Goal: Task Accomplishment & Management: Complete application form

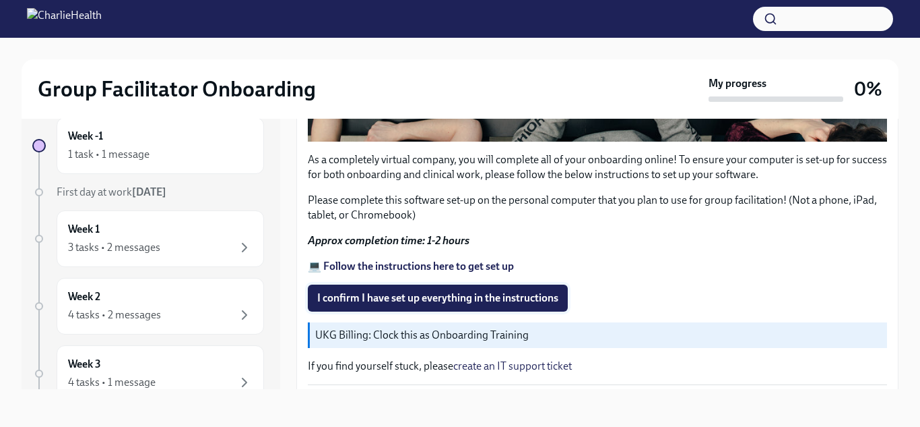
scroll to position [486, 0]
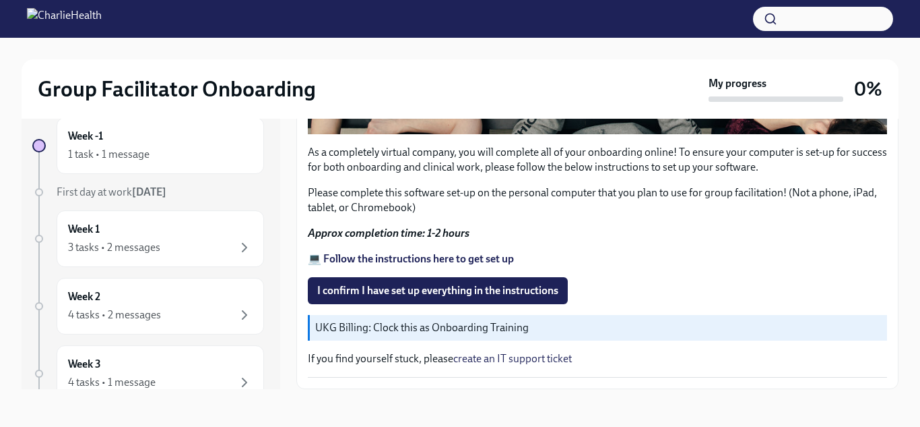
click at [404, 257] on strong "💻 Follow the instructions here to get set up" at bounding box center [411, 258] width 206 height 13
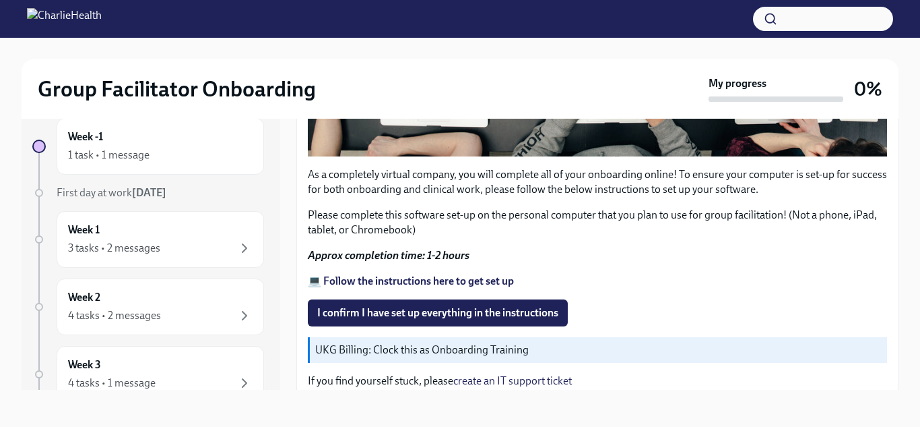
scroll to position [466, 0]
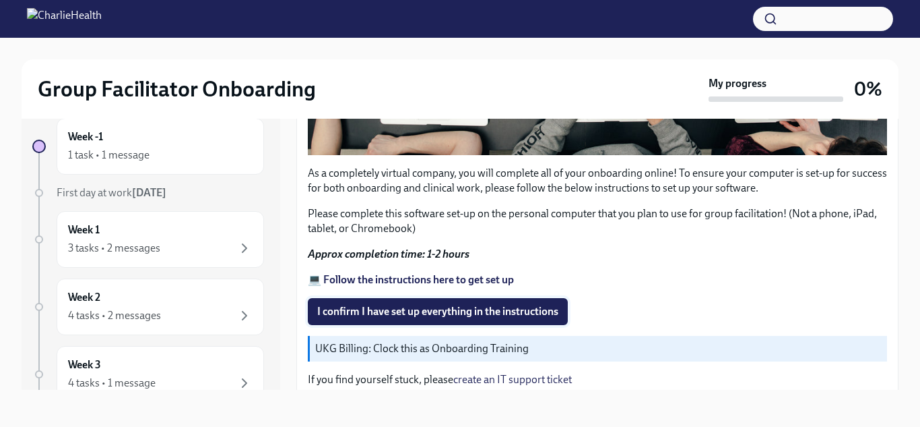
click at [448, 312] on span "I confirm I have set up everything in the instructions" at bounding box center [437, 311] width 241 height 13
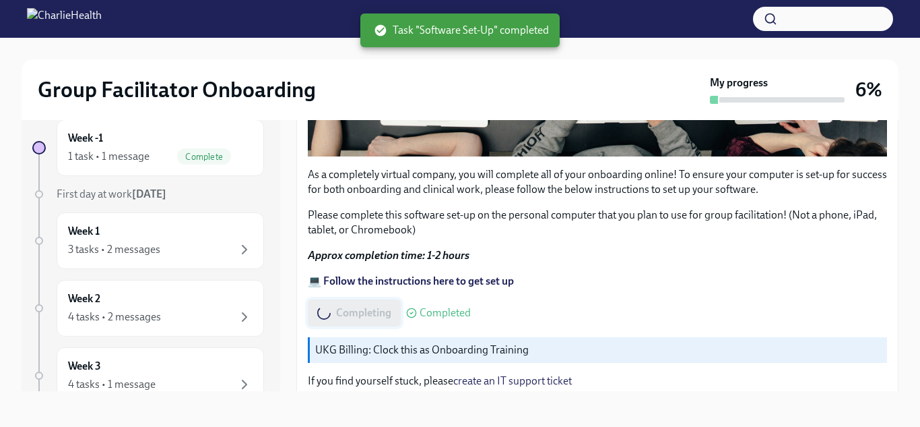
scroll to position [24, 0]
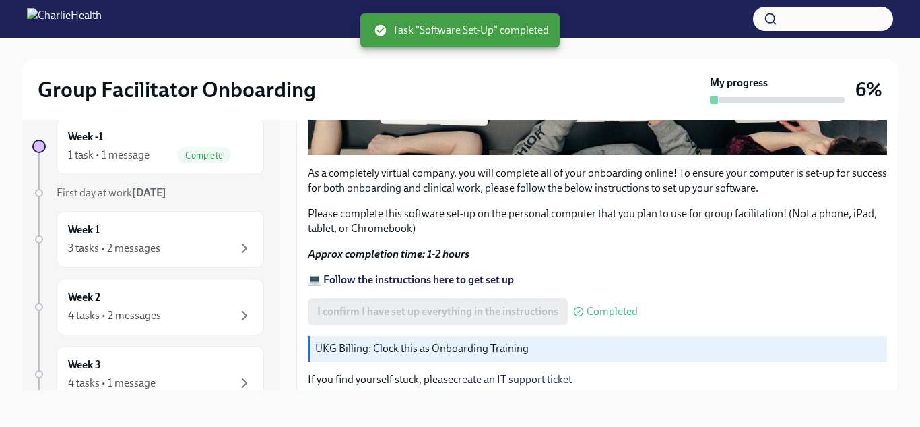
click at [648, 292] on div "As a completely virtual company, you will complete all of your onboarding onlin…" at bounding box center [597, 106] width 579 height 586
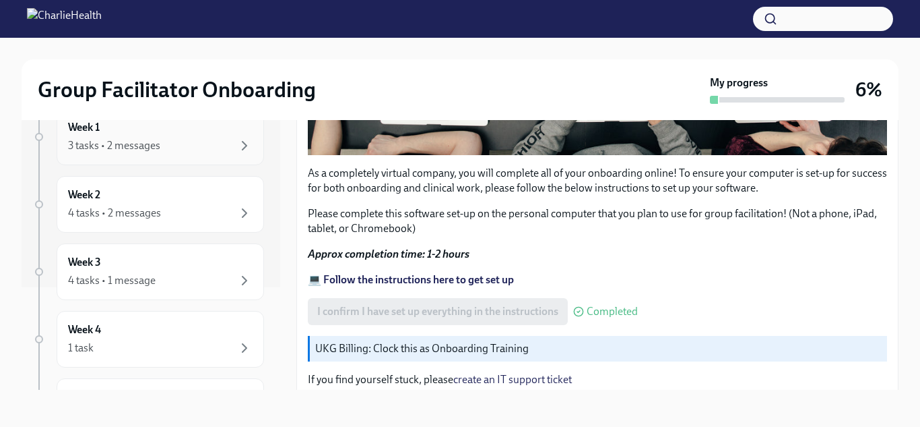
scroll to position [0, 0]
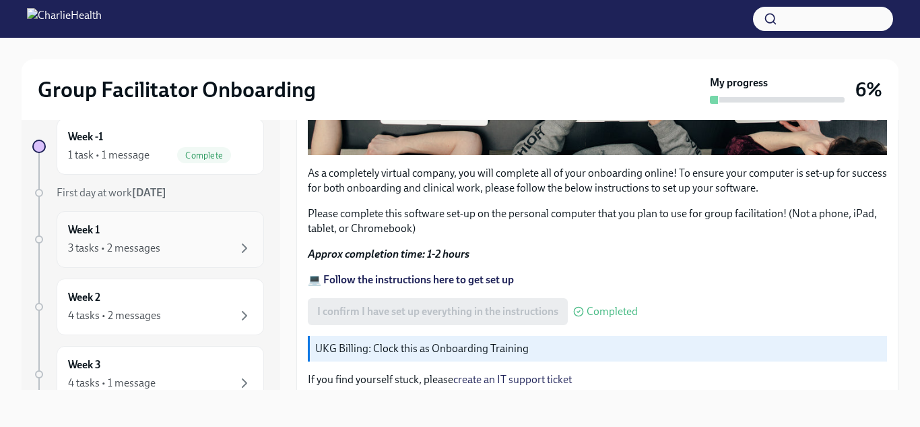
click at [95, 243] on div "3 tasks • 2 messages" at bounding box center [114, 248] width 92 height 15
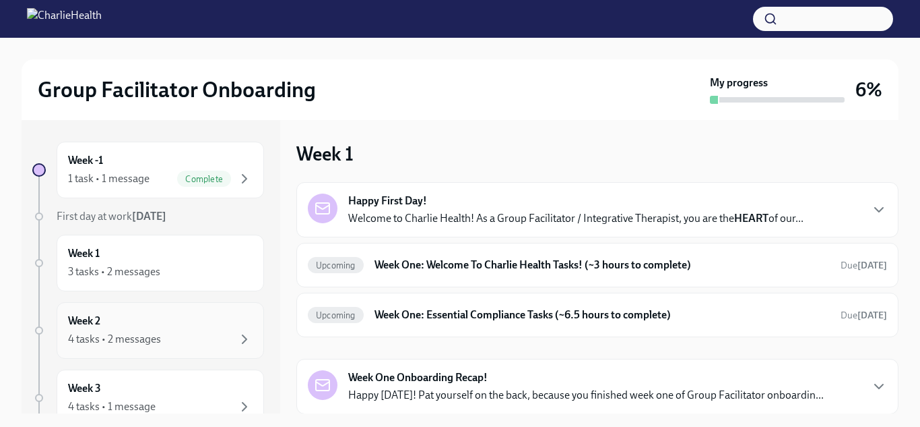
scroll to position [1, 0]
click at [102, 18] on img at bounding box center [64, 19] width 75 height 22
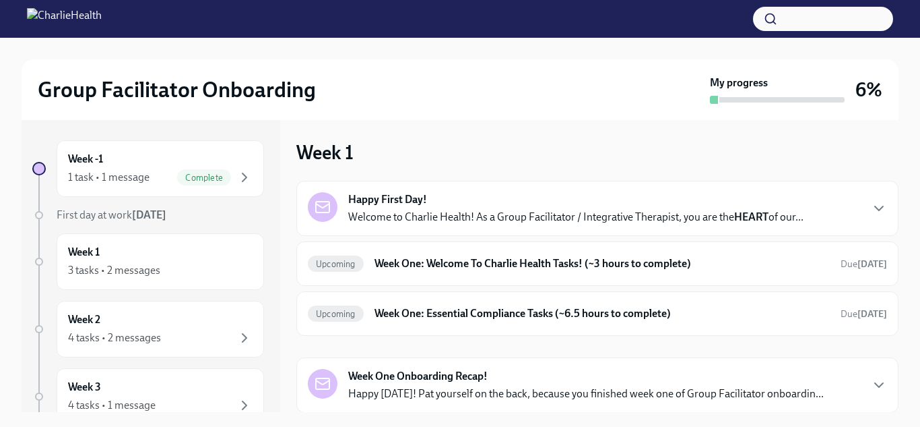
click at [102, 18] on img at bounding box center [64, 19] width 75 height 22
click at [196, 172] on span "Complete" at bounding box center [204, 177] width 54 height 10
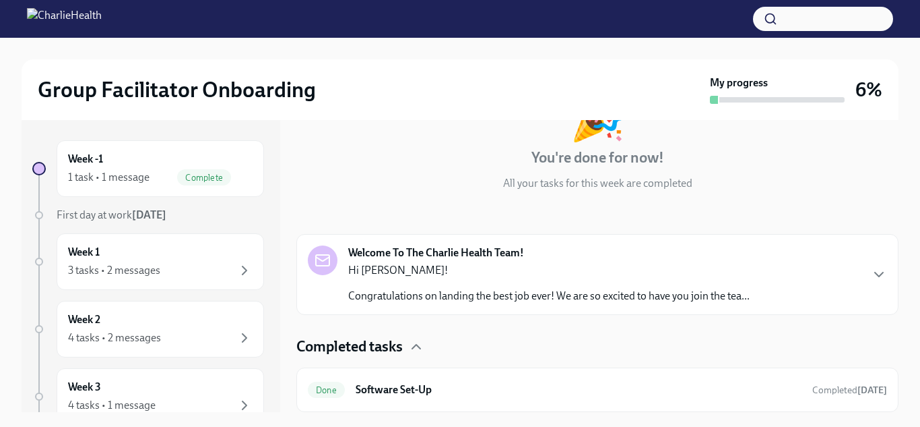
scroll to position [106, 0]
click at [396, 387] on h6 "Software Set-Up" at bounding box center [579, 390] width 446 height 15
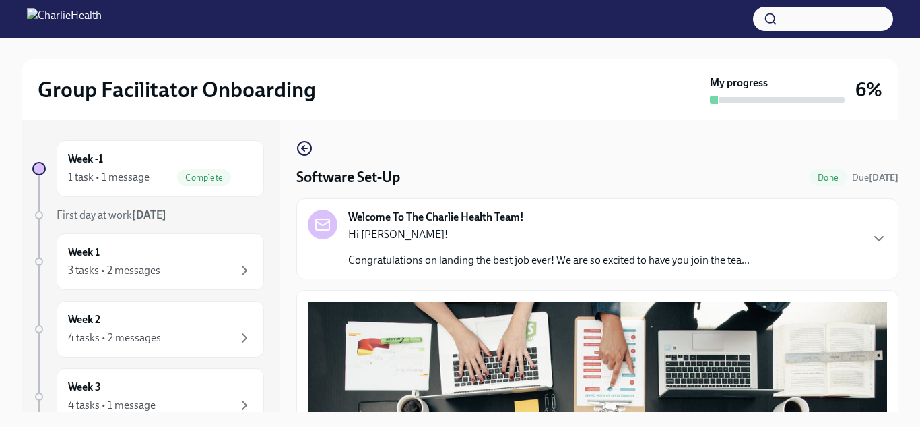
click at [881, 241] on icon "button" at bounding box center [879, 238] width 16 height 16
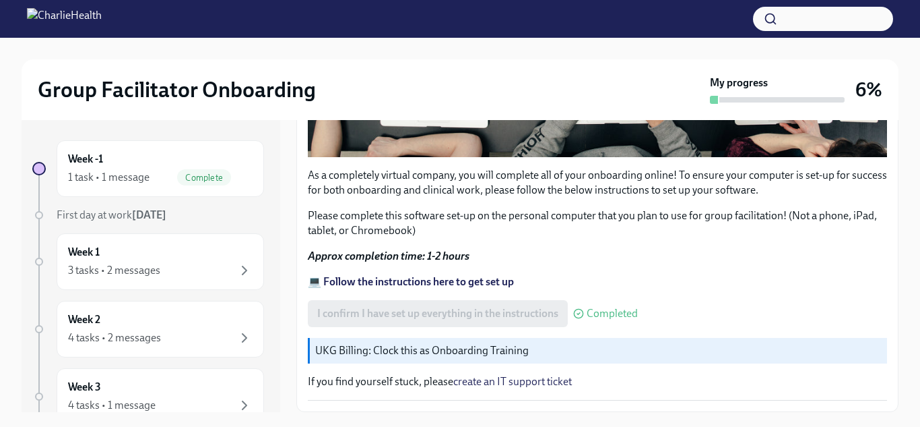
scroll to position [1132, 0]
click at [427, 313] on div "I confirm I have set up everything in the instructions Completed" at bounding box center [473, 313] width 330 height 27
click at [588, 315] on span "Completed" at bounding box center [612, 313] width 51 height 11
click at [645, 274] on div "As a completely virtual company, you will complete all of your onboarding onlin…" at bounding box center [597, 108] width 579 height 586
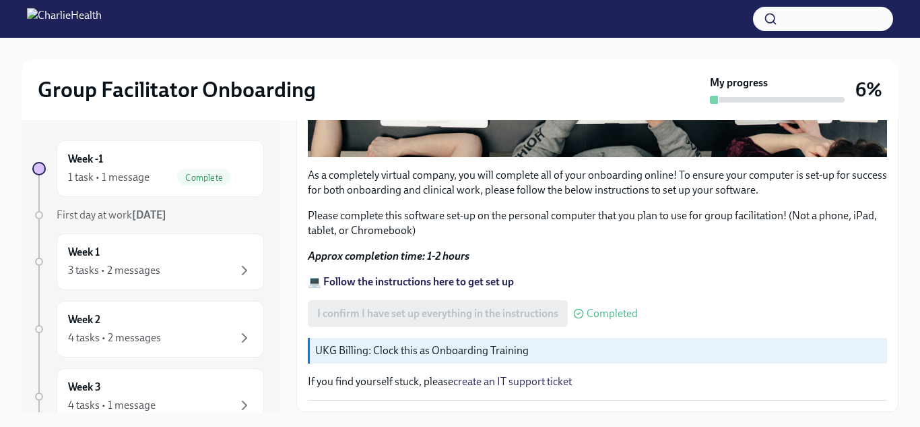
scroll to position [1125, 0]
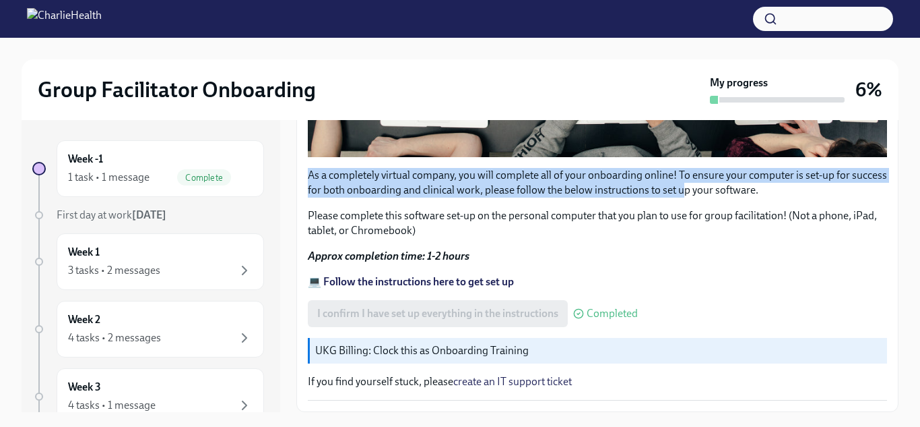
drag, startPoint x: 681, startPoint y: 199, endPoint x: 590, endPoint y: 164, distance: 96.8
click at [590, 164] on div "As a completely virtual company, you will complete all of your onboarding onlin…" at bounding box center [597, 108] width 579 height 586
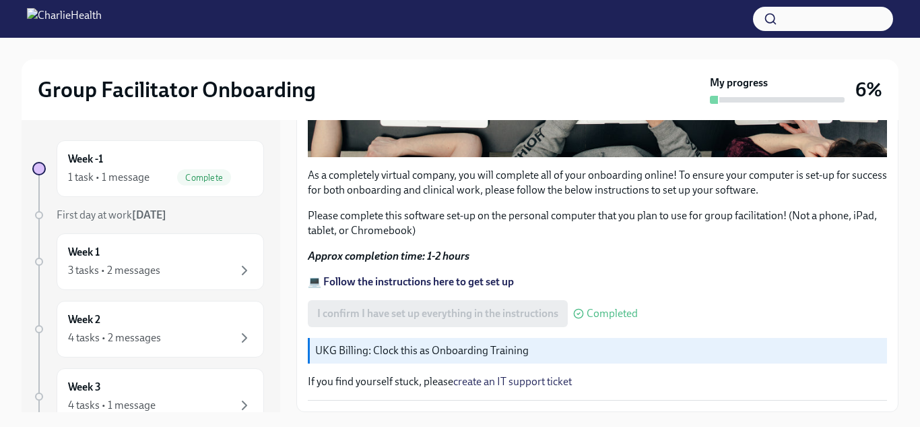
click at [523, 208] on div "As a completely virtual company, you will complete all of your onboarding onlin…" at bounding box center [597, 203] width 579 height 70
click at [230, 261] on div "Week 1 3 tasks • 2 messages" at bounding box center [160, 262] width 185 height 34
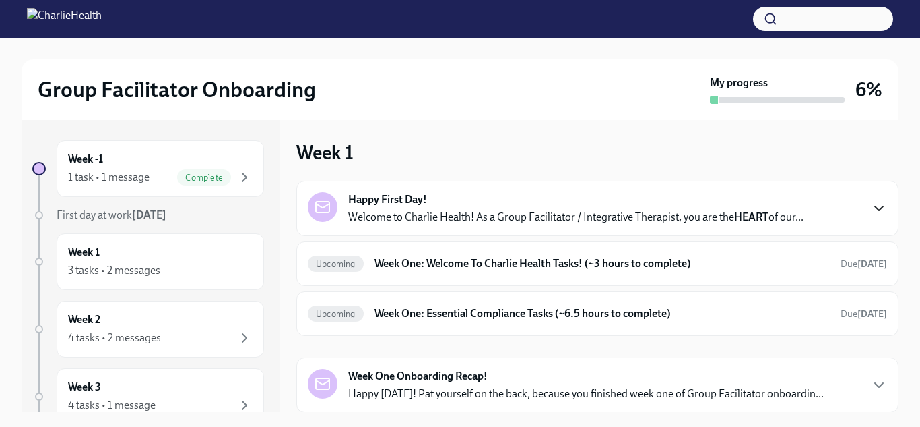
click at [881, 208] on icon "button" at bounding box center [879, 208] width 8 height 4
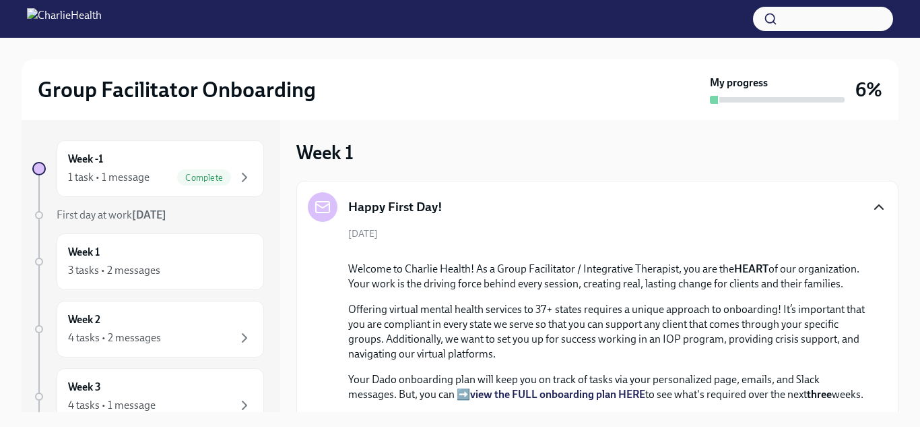
click at [881, 208] on icon "button" at bounding box center [879, 207] width 16 height 16
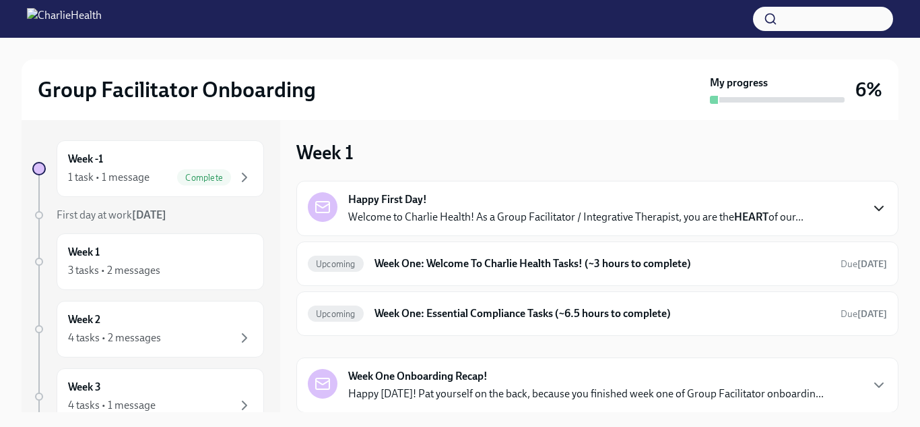
click at [876, 201] on icon "button" at bounding box center [879, 208] width 16 height 16
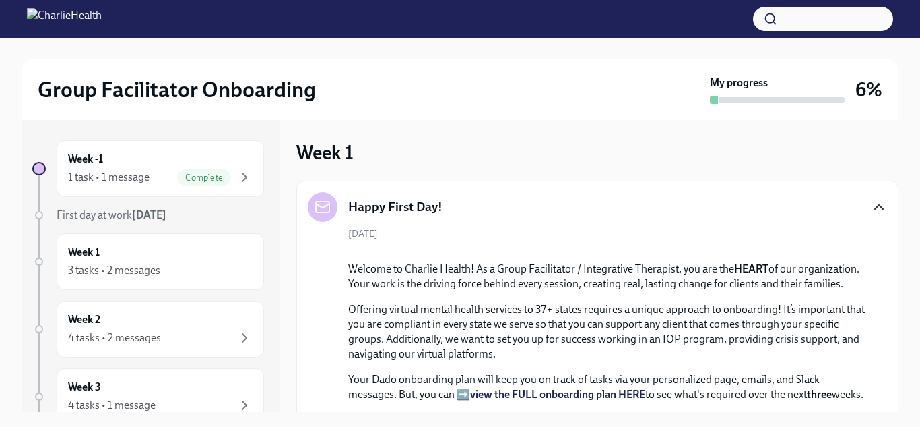
click at [877, 206] on icon "button" at bounding box center [879, 207] width 16 height 16
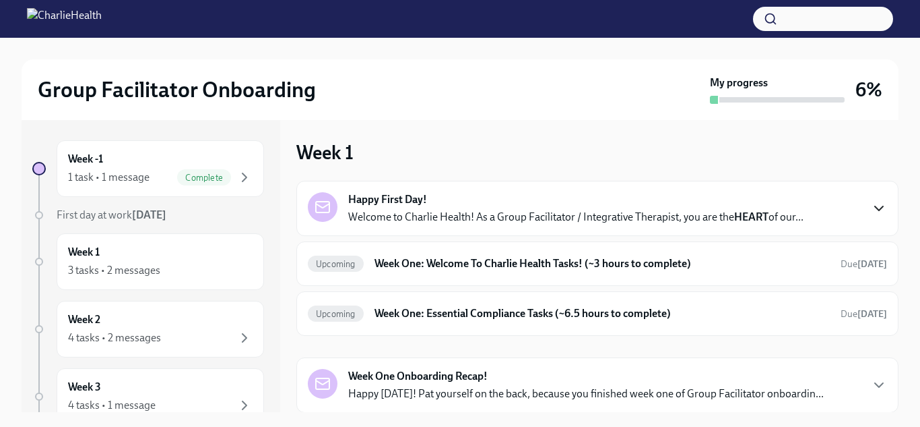
click at [569, 139] on div "Week 1 Happy First Day! Welcome to Charlie Health! As a Group Facilitator / Int…" at bounding box center [597, 265] width 602 height 293
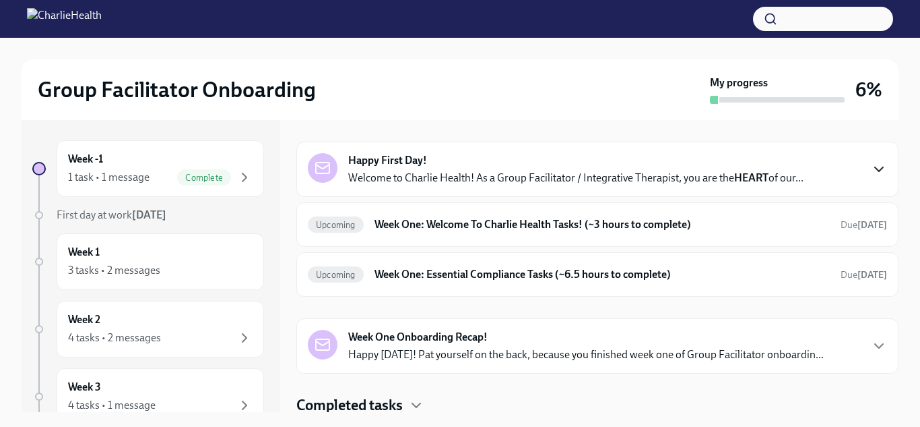
scroll to position [38, 0]
click at [526, 307] on div "Happy First Day! Welcome to Charlie Health! As a Group Facilitator / Integrativ…" at bounding box center [597, 259] width 602 height 232
click at [883, 172] on icon "button" at bounding box center [879, 170] width 16 height 16
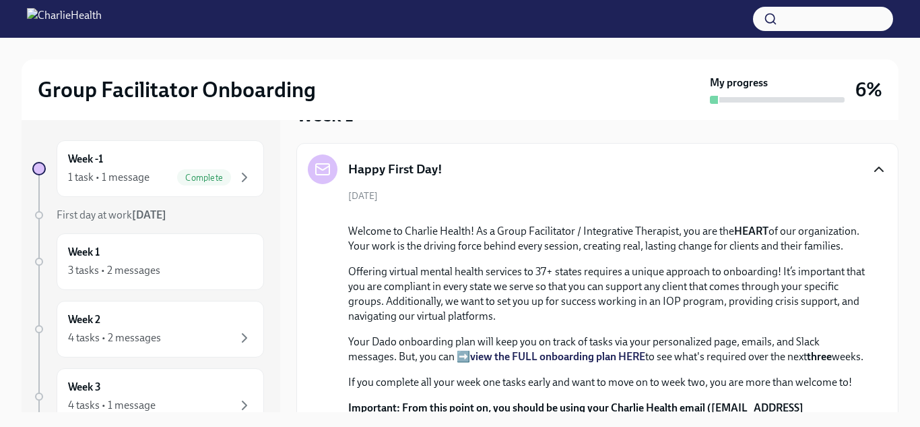
click at [883, 172] on icon "button" at bounding box center [879, 169] width 16 height 16
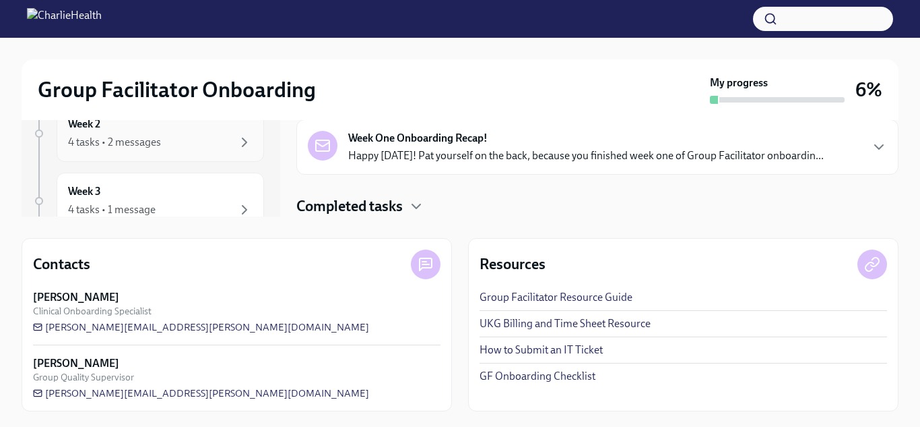
scroll to position [294, 0]
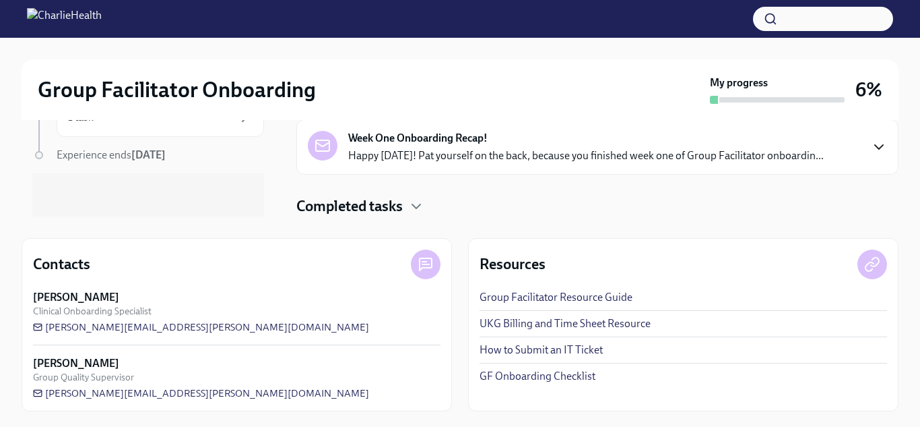
click at [880, 143] on icon "button" at bounding box center [879, 147] width 16 height 16
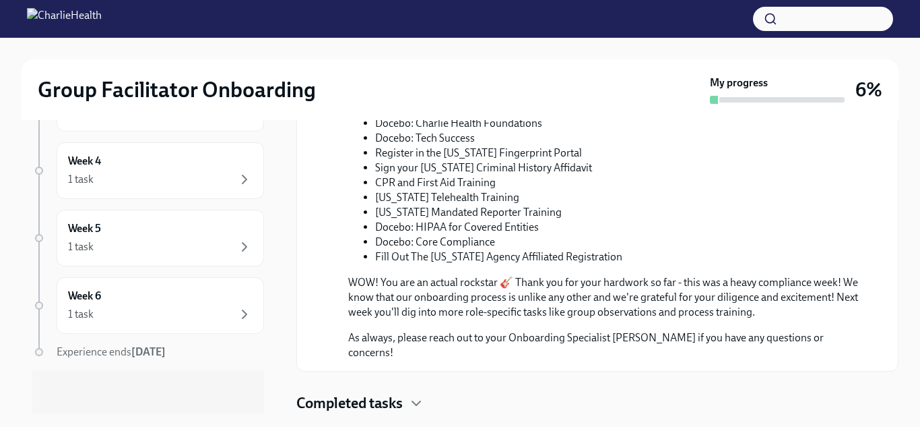
scroll to position [796, 0]
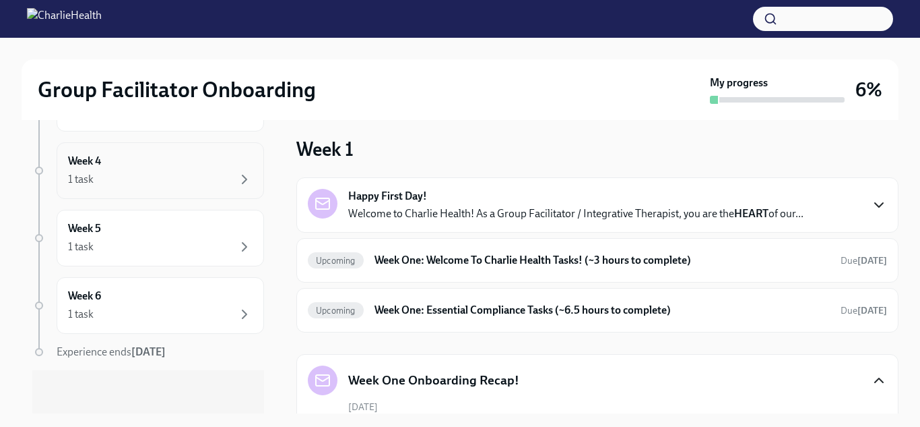
scroll to position [0, 0]
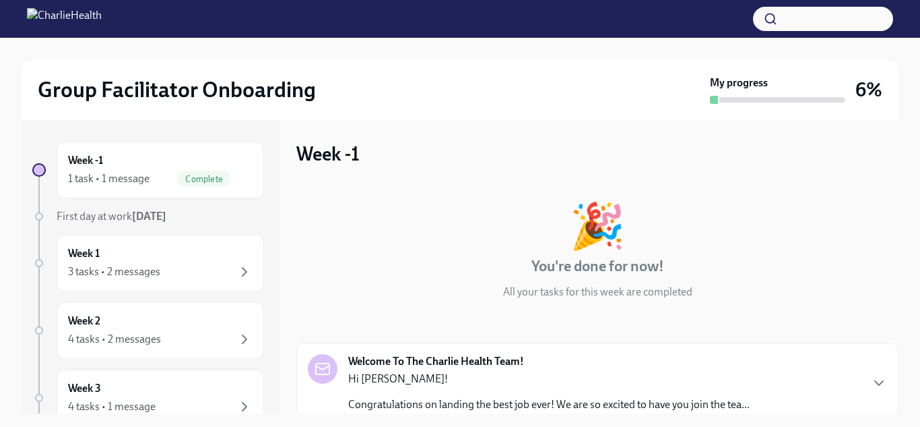
click at [427, 216] on div "🎉 You're done for now! All your tasks for this week are completed" at bounding box center [597, 251] width 602 height 96
click at [790, 19] on button "button" at bounding box center [823, 19] width 140 height 24
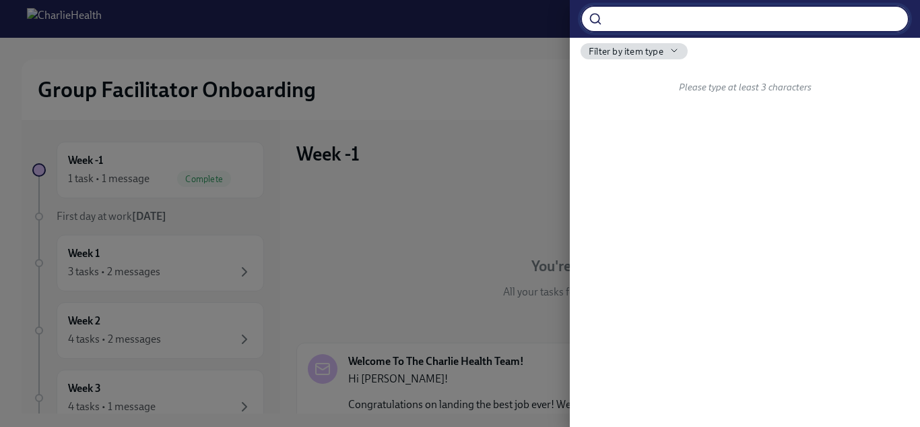
click at [790, 19] on input "search" at bounding box center [759, 18] width 302 height 27
click at [600, 24] on icon at bounding box center [595, 18] width 13 height 13
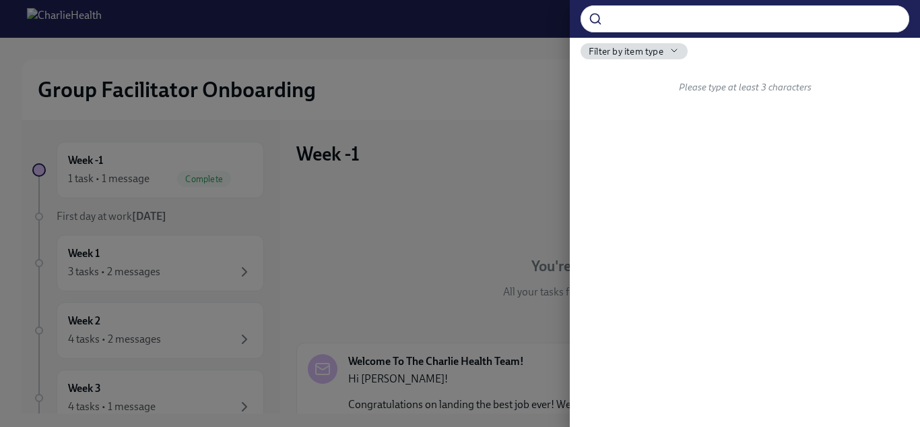
click at [484, 13] on div at bounding box center [460, 213] width 920 height 427
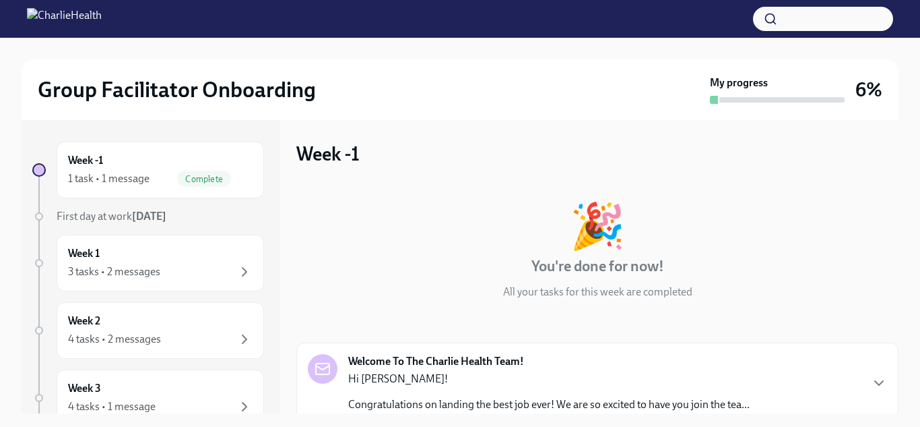
click at [484, 13] on div at bounding box center [460, 19] width 920 height 38
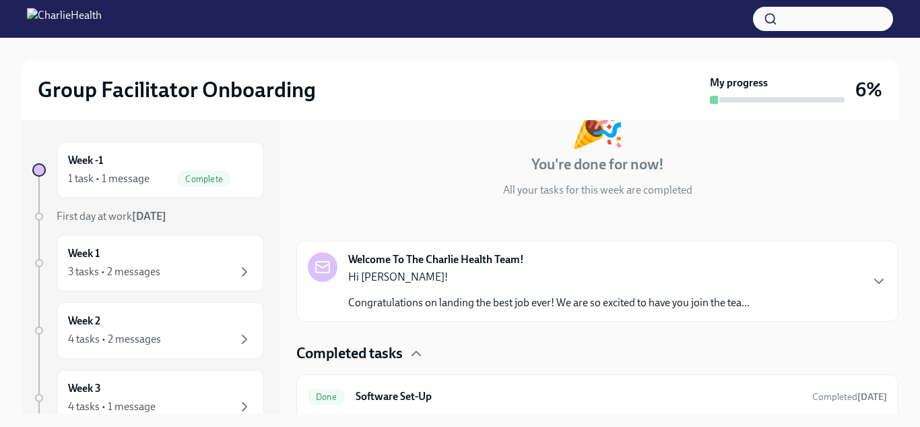
scroll to position [107, 0]
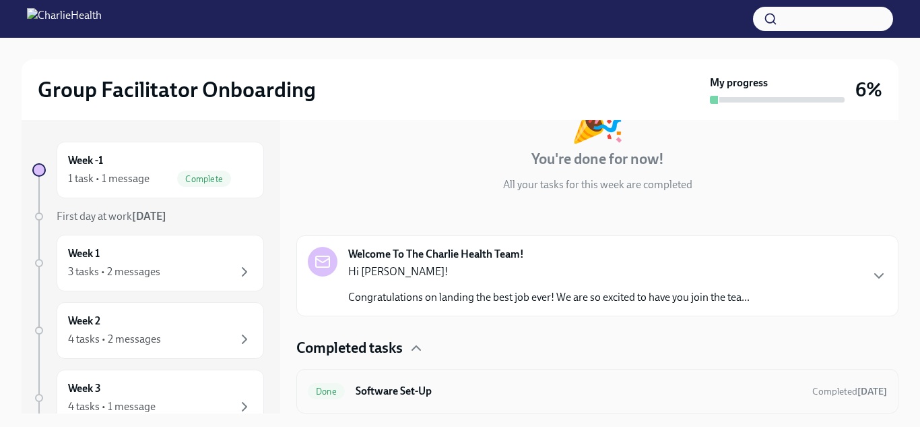
click at [387, 404] on div "Done Software Set-Up Completed [DATE]" at bounding box center [597, 391] width 602 height 44
click at [393, 397] on h6 "Software Set-Up" at bounding box center [579, 390] width 446 height 15
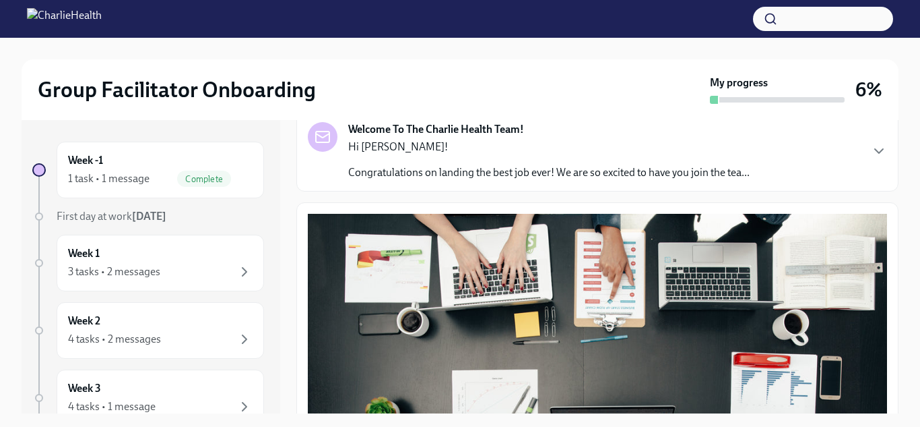
scroll to position [87, 0]
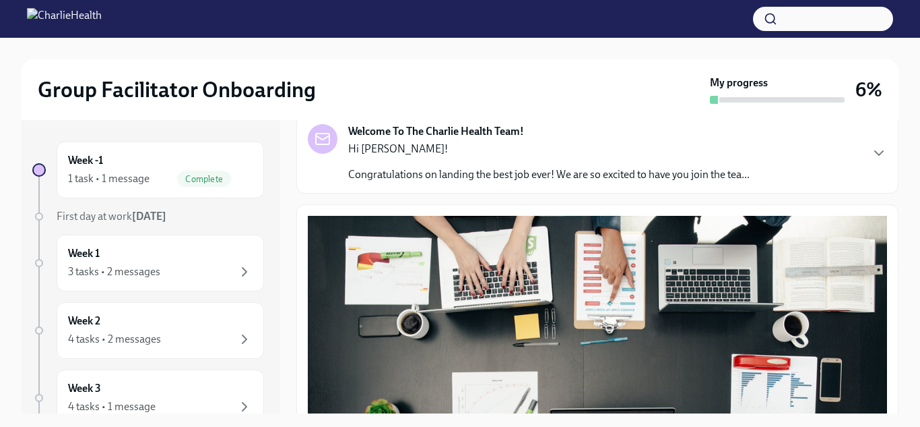
click at [868, 148] on div "Welcome To The Charlie Health Team! Hi [PERSON_NAME]! Congratulations on landin…" at bounding box center [597, 153] width 579 height 58
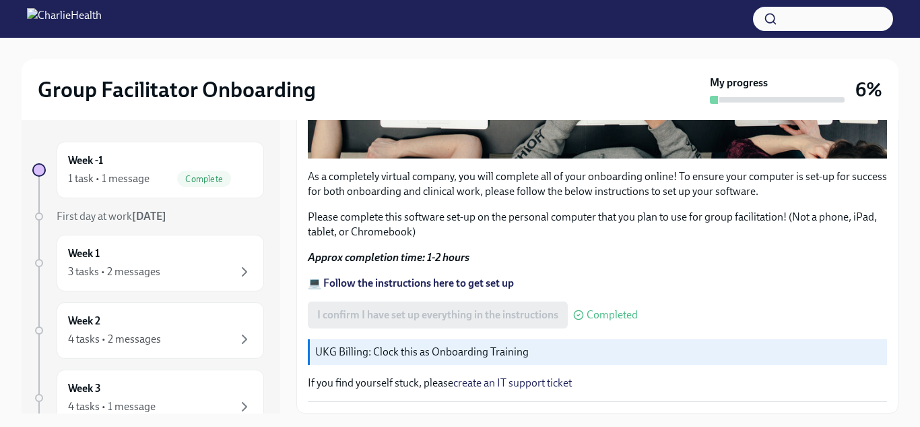
scroll to position [1129, 0]
click at [560, 307] on div "I confirm I have set up everything in the instructions Completed" at bounding box center [473, 314] width 330 height 27
click at [441, 355] on p "UKG Billing: Clock this as Onboarding Training" at bounding box center [598, 351] width 567 height 15
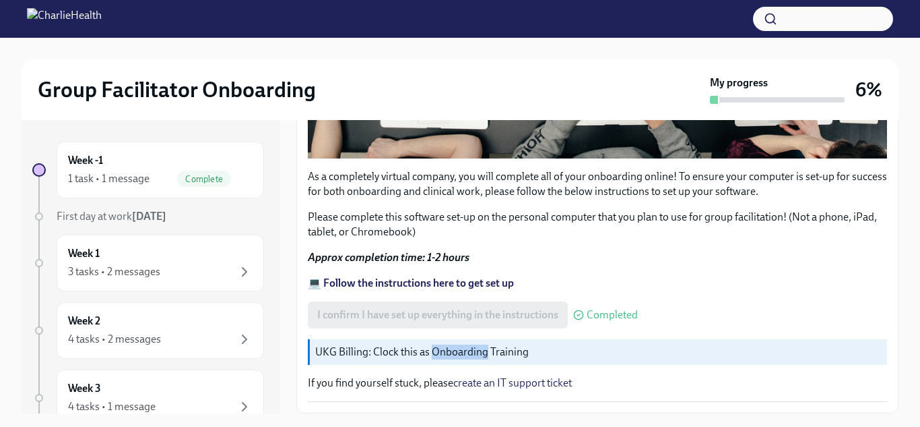
click at [441, 355] on p "UKG Billing: Clock this as Onboarding Training" at bounding box center [598, 351] width 567 height 15
click at [487, 385] on link "create an IT support ticket" at bounding box center [512, 382] width 119 height 13
click at [528, 383] on link "create an IT support ticket" at bounding box center [512, 382] width 119 height 13
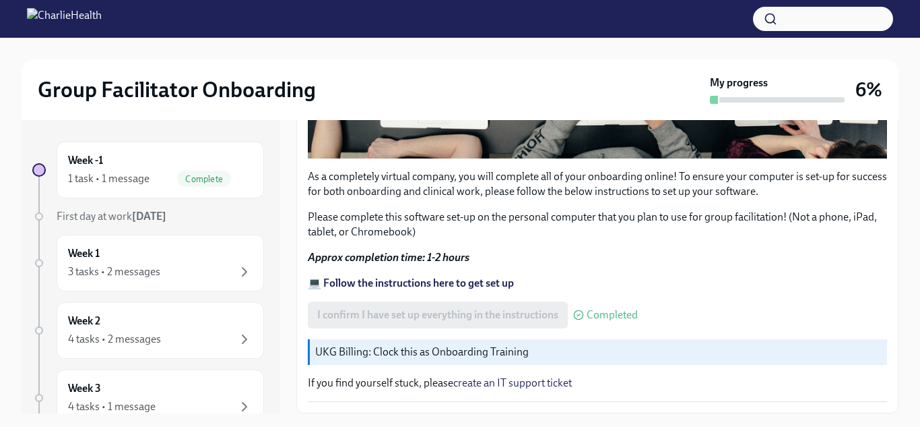
click at [414, 279] on strong "💻 Follow the instructions here to get set up" at bounding box center [411, 282] width 206 height 13
